Goal: Task Accomplishment & Management: Complete application form

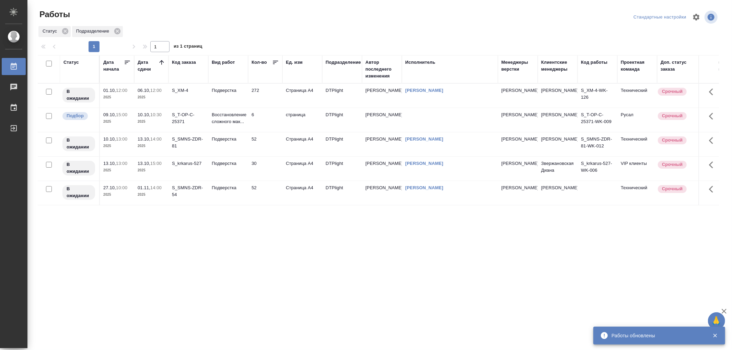
click at [229, 132] on td "Восстановление сложного мак..." at bounding box center [228, 120] width 40 height 24
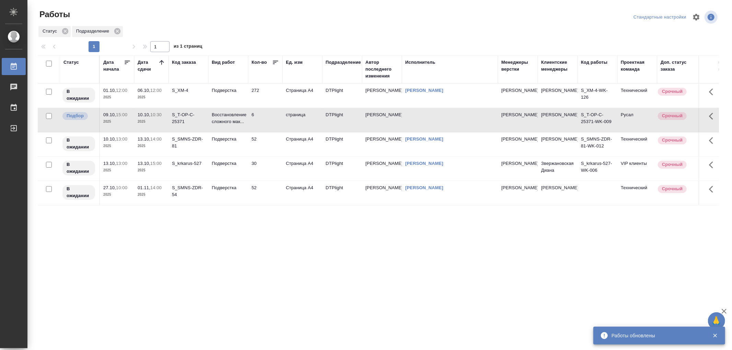
click at [229, 132] on td "Восстановление сложного мак..." at bounding box center [228, 120] width 40 height 24
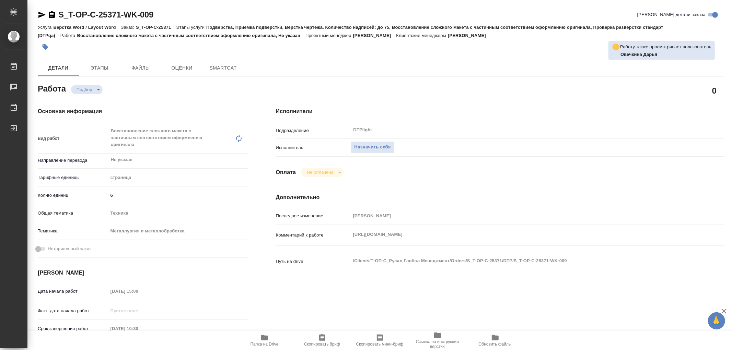
type textarea "x"
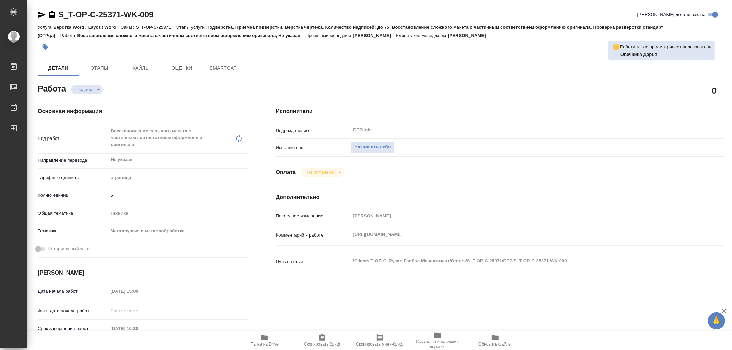
type textarea "x"
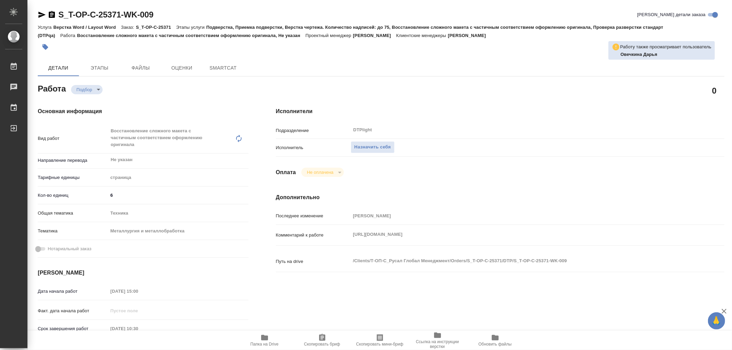
type textarea "x"
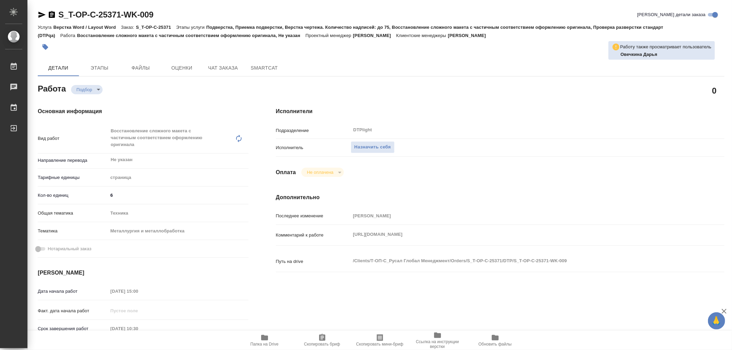
type textarea "x"
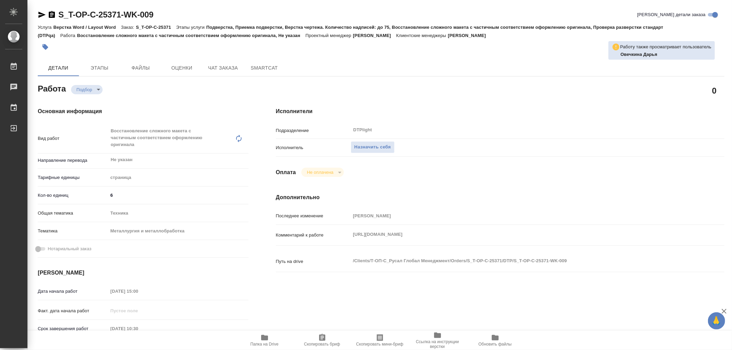
type textarea "x"
